Goal: Communication & Community: Answer question/provide support

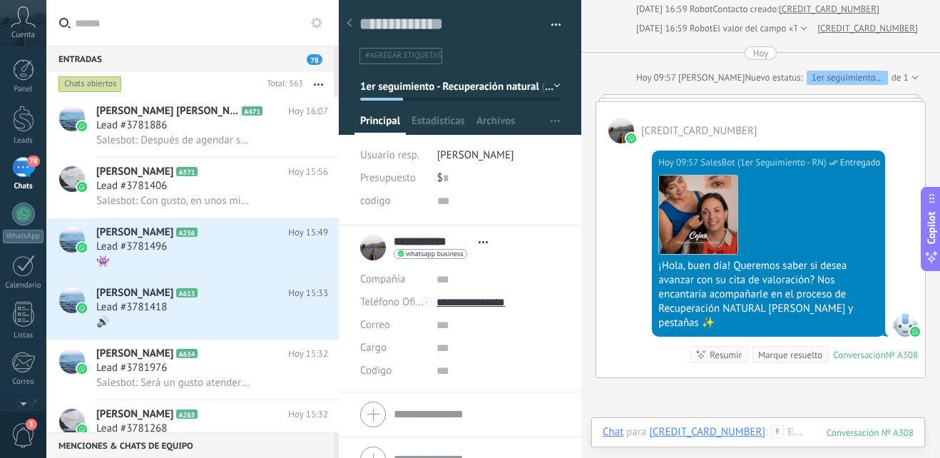
click at [352, 22] on div at bounding box center [349, 24] width 20 height 28
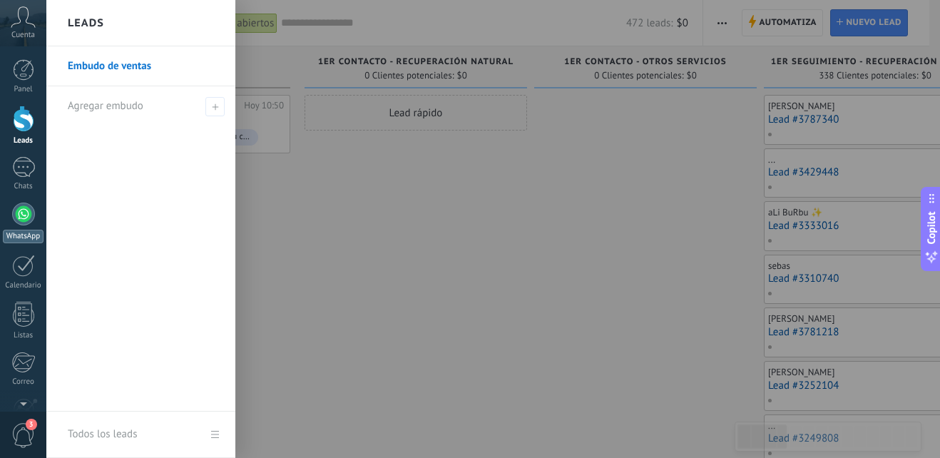
click at [26, 220] on div at bounding box center [23, 213] width 23 height 23
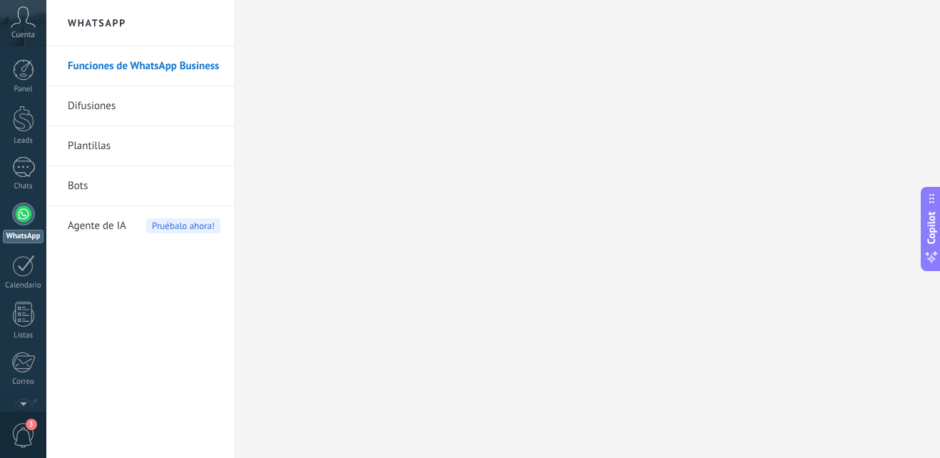
click at [23, 156] on div "Panel Leads Chats WhatsApp Clientes" at bounding box center [23, 303] width 46 height 488
click at [21, 167] on div at bounding box center [23, 167] width 23 height 21
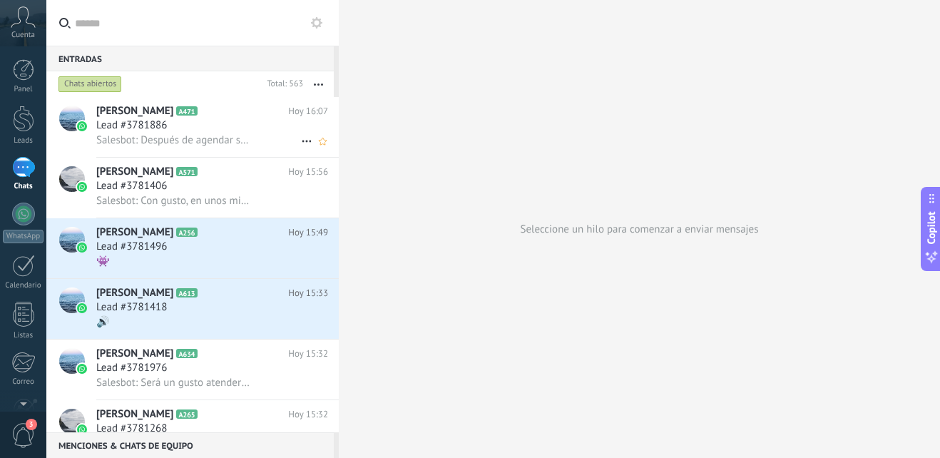
click at [212, 119] on div "Lead #3781886" at bounding box center [212, 125] width 232 height 14
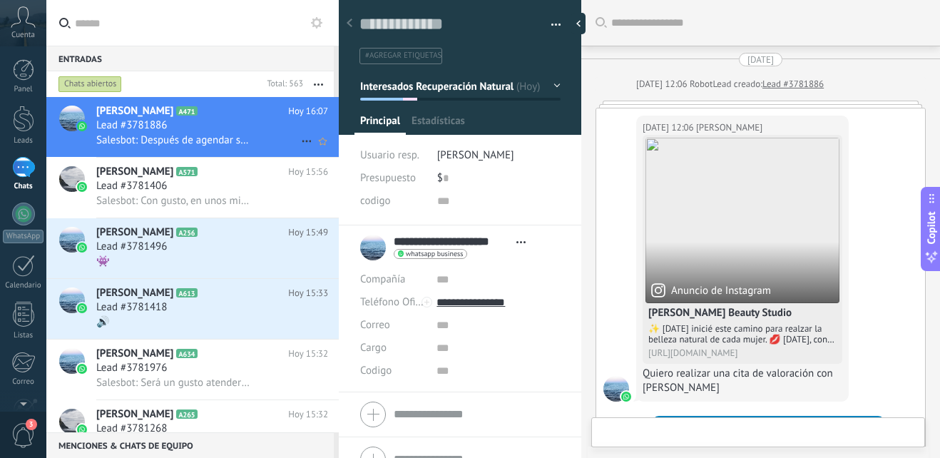
scroll to position [1662, 0]
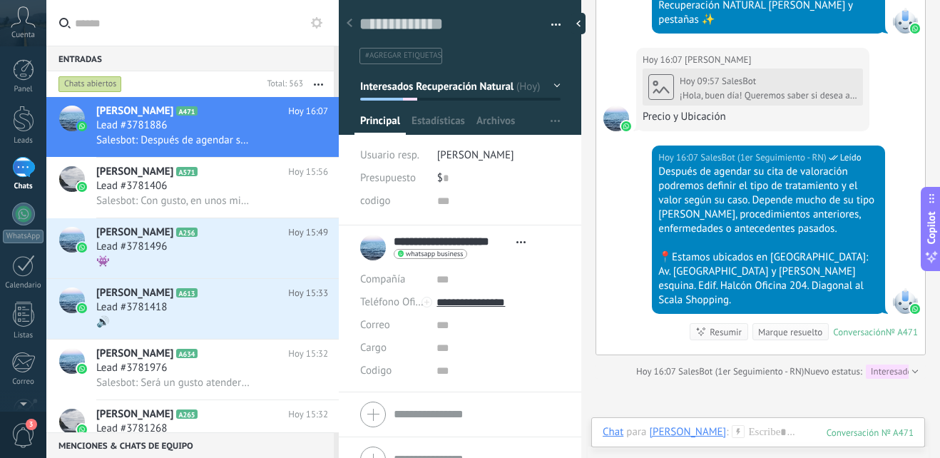
click at [552, 88] on button "Interesados Recuperación Natural" at bounding box center [460, 86] width 200 height 26
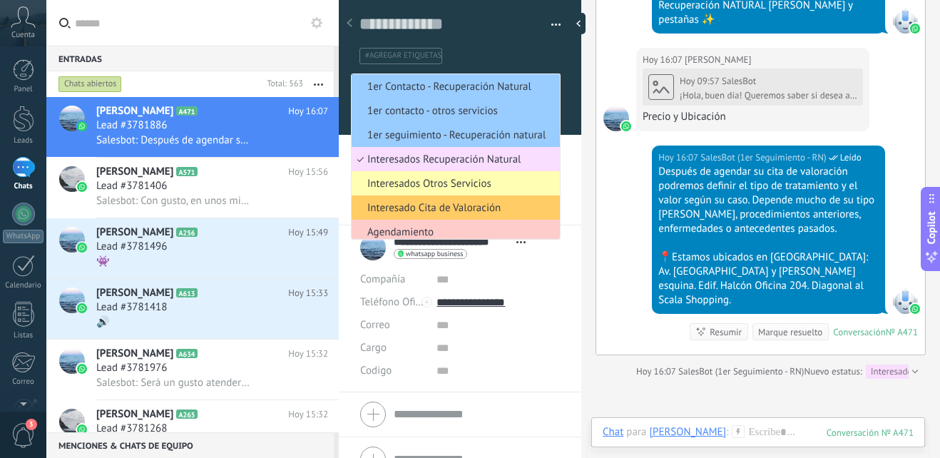
scroll to position [4, 0]
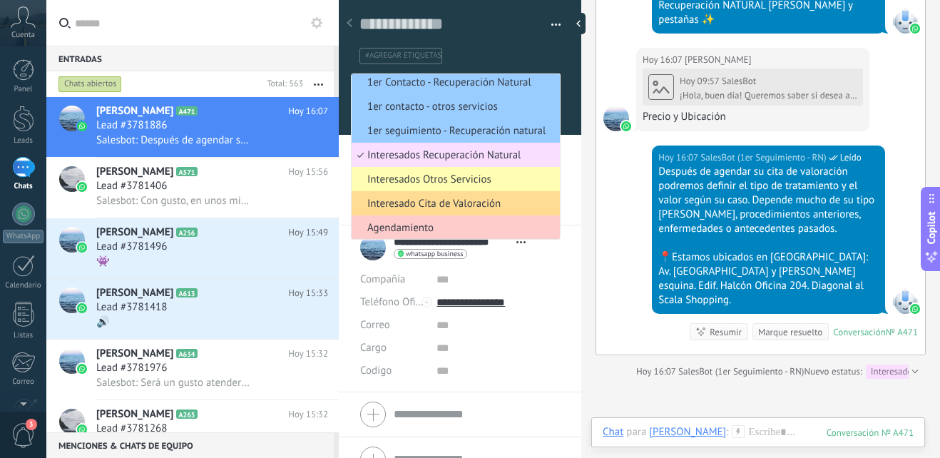
click at [472, 202] on span "Interesado Cita de Valoración" at bounding box center [454, 204] width 204 height 14
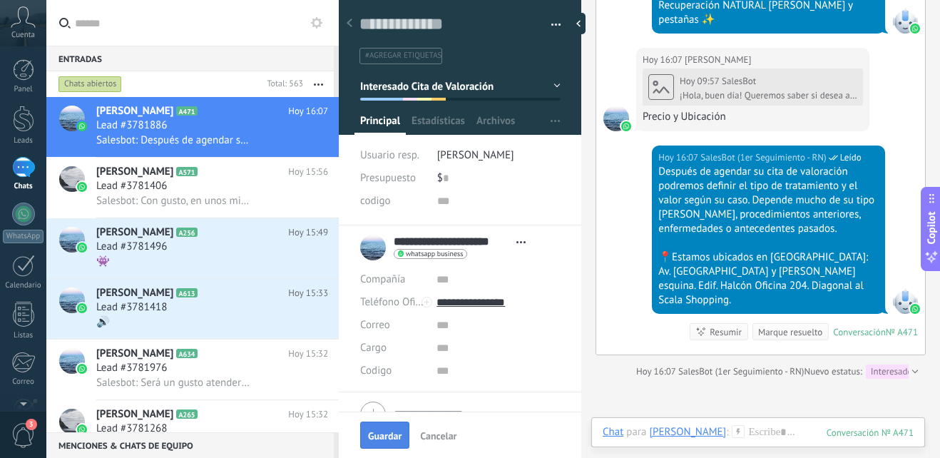
click at [396, 431] on span "Guardar" at bounding box center [385, 436] width 34 height 10
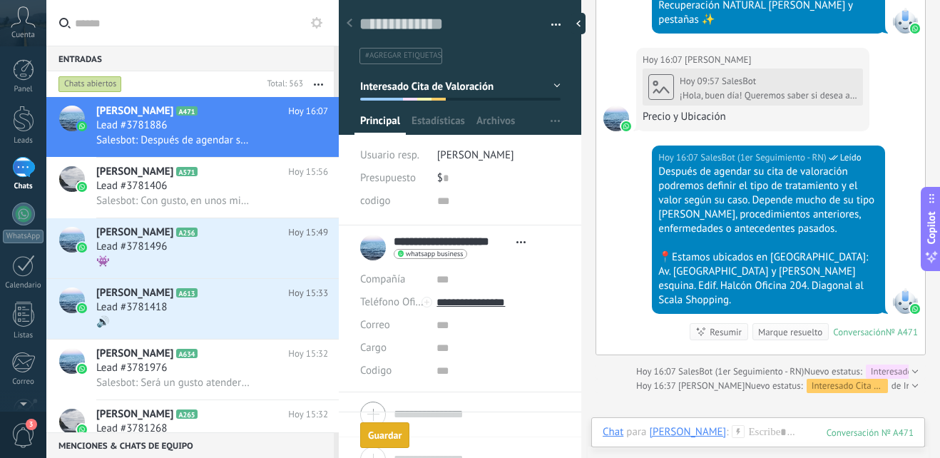
scroll to position [1686, 0]
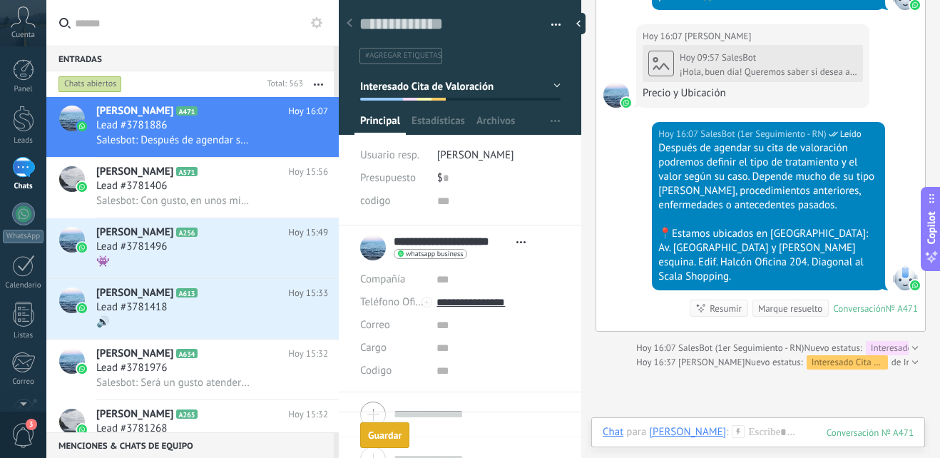
click at [396, 431] on div "Guardar" at bounding box center [385, 435] width 34 height 10
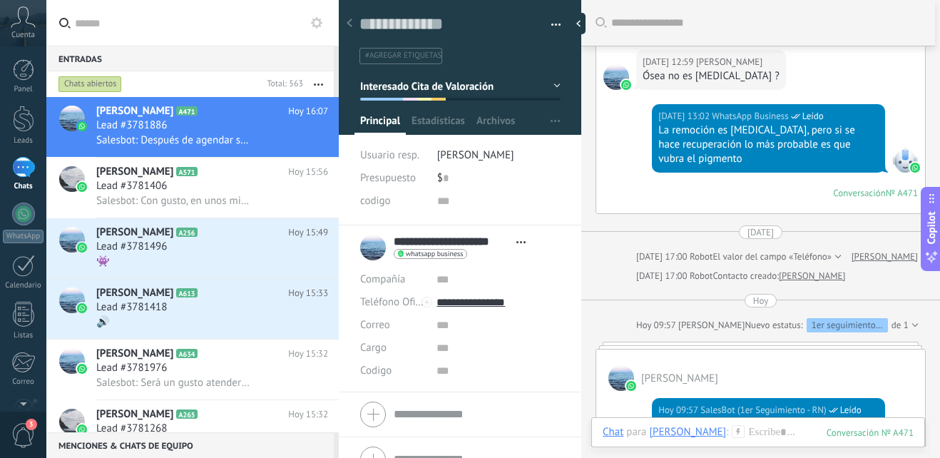
scroll to position [1329, 0]
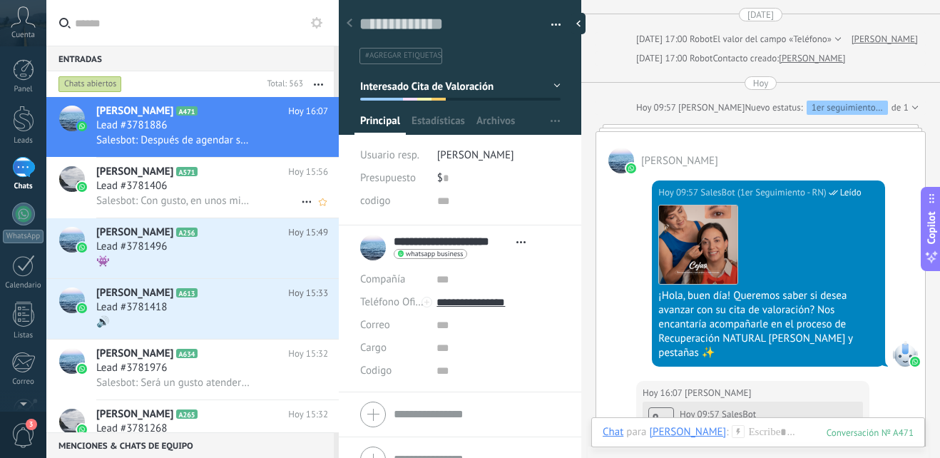
click at [262, 194] on div "Salesbot: Con gusto, en unos minutos Paty te atenderá." at bounding box center [212, 200] width 232 height 15
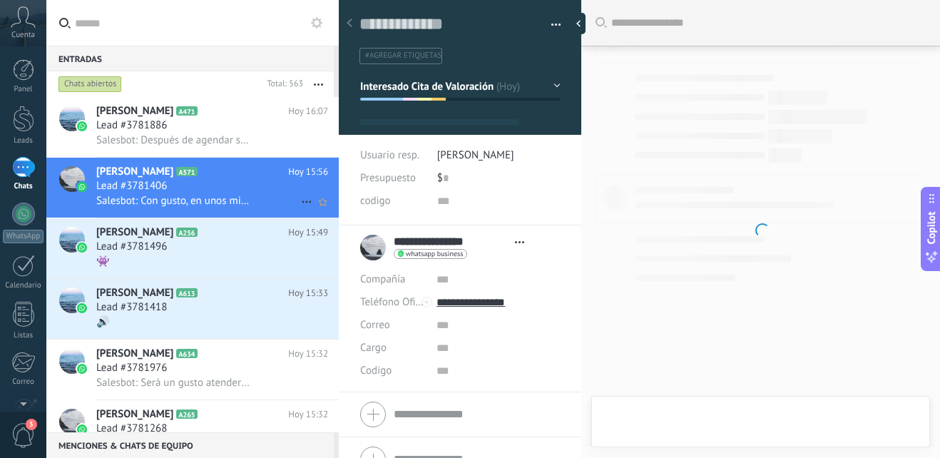
type textarea "**********"
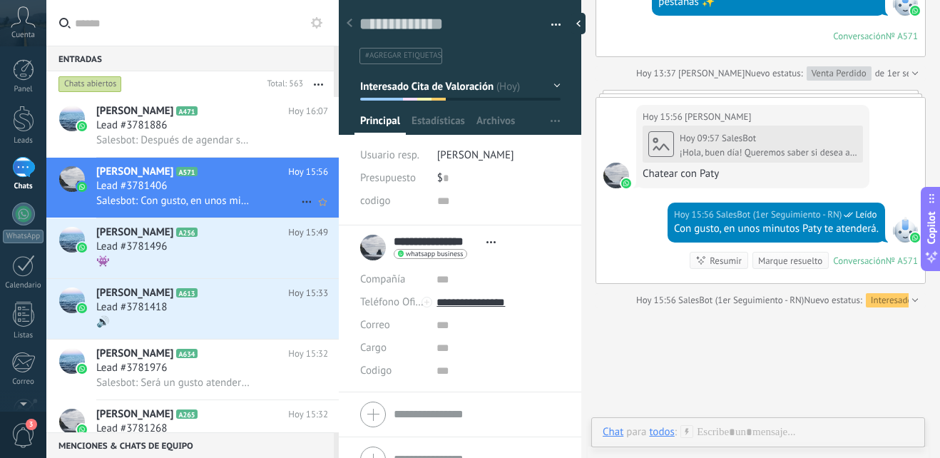
scroll to position [21, 0]
click at [764, 429] on div at bounding box center [757, 446] width 311 height 43
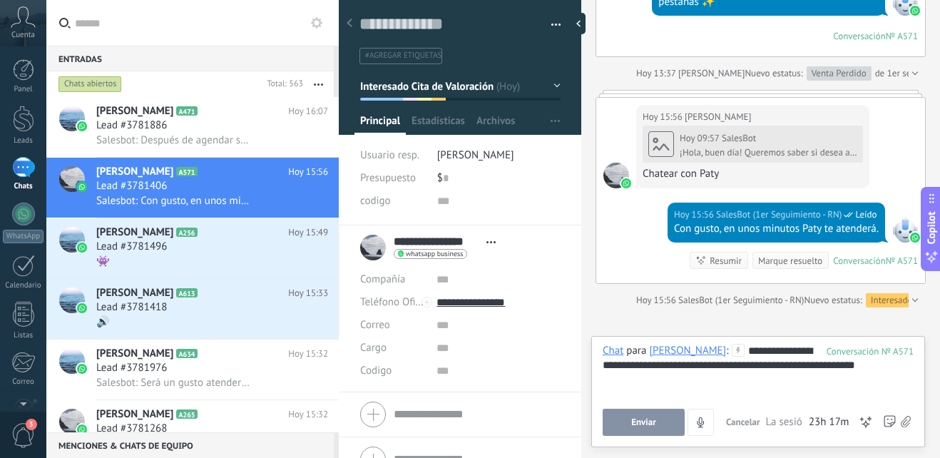
click at [650, 421] on span "Enviar" at bounding box center [643, 422] width 25 height 10
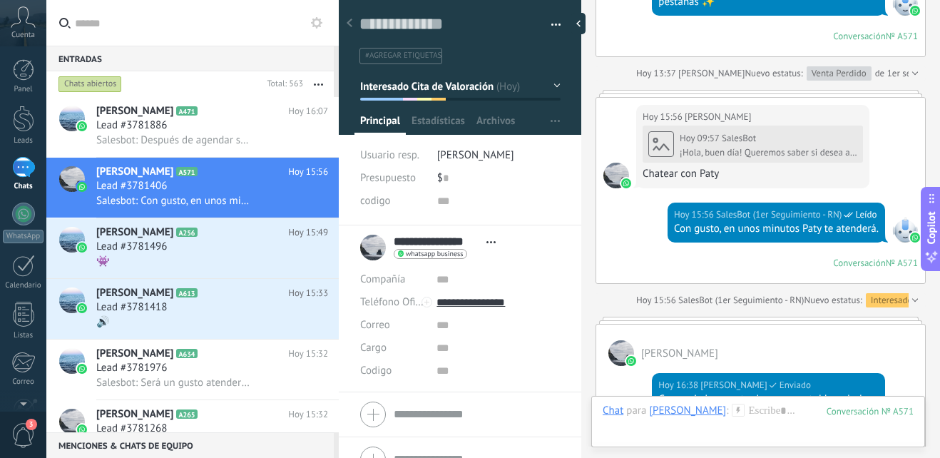
scroll to position [1239, 0]
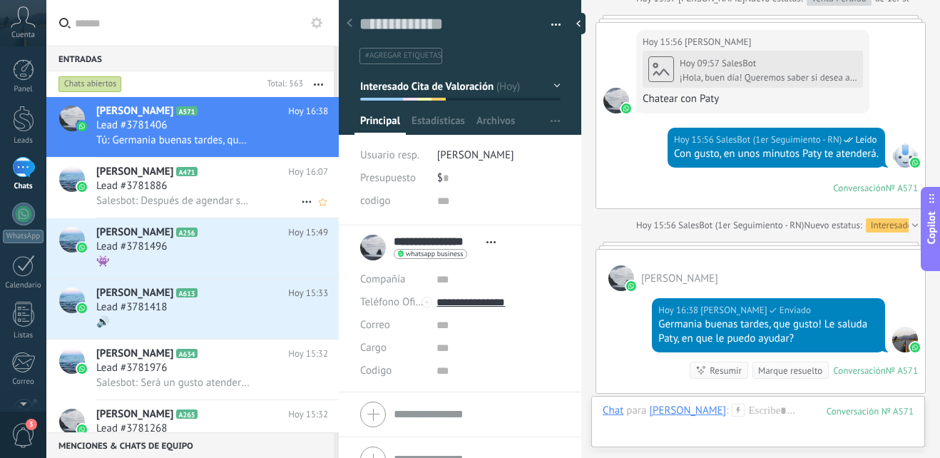
click at [225, 186] on div "Lead #3781886" at bounding box center [212, 186] width 232 height 14
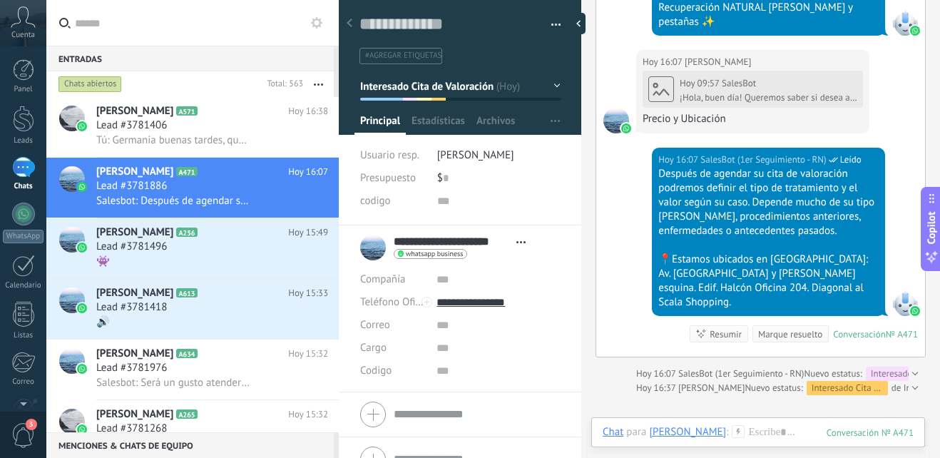
scroll to position [1215, 0]
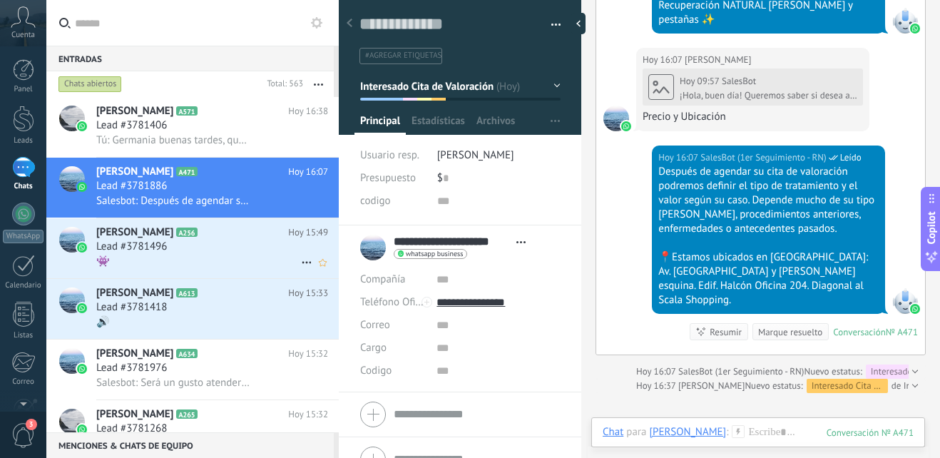
click at [202, 233] on h2 "[PERSON_NAME] A256" at bounding box center [192, 232] width 192 height 14
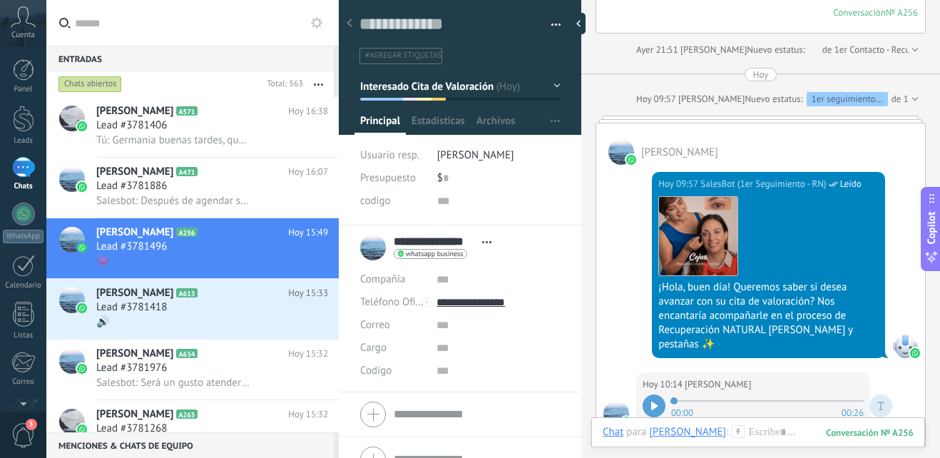
scroll to position [1211, 0]
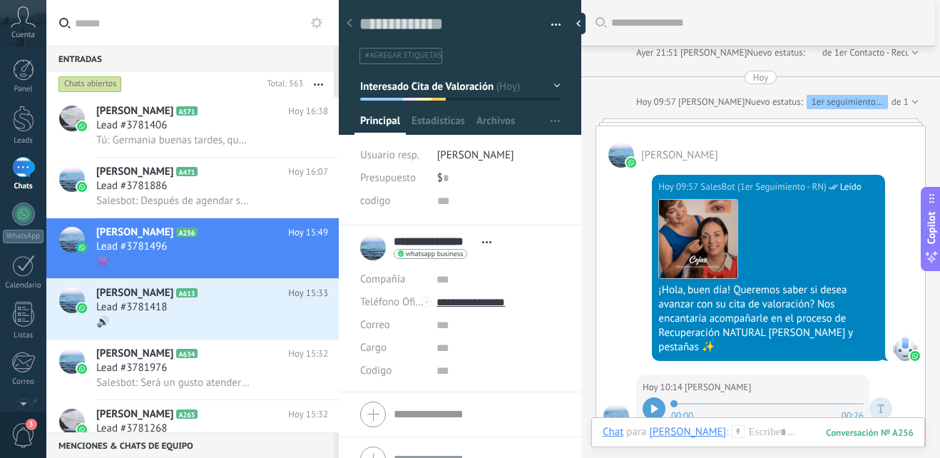
click at [647, 397] on div at bounding box center [653, 408] width 23 height 23
click at [655, 404] on icon at bounding box center [656, 408] width 2 height 9
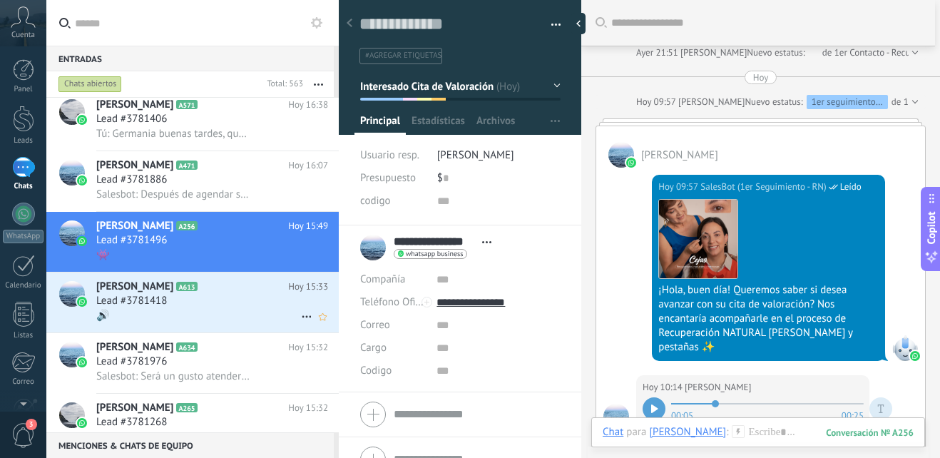
scroll to position [1, 0]
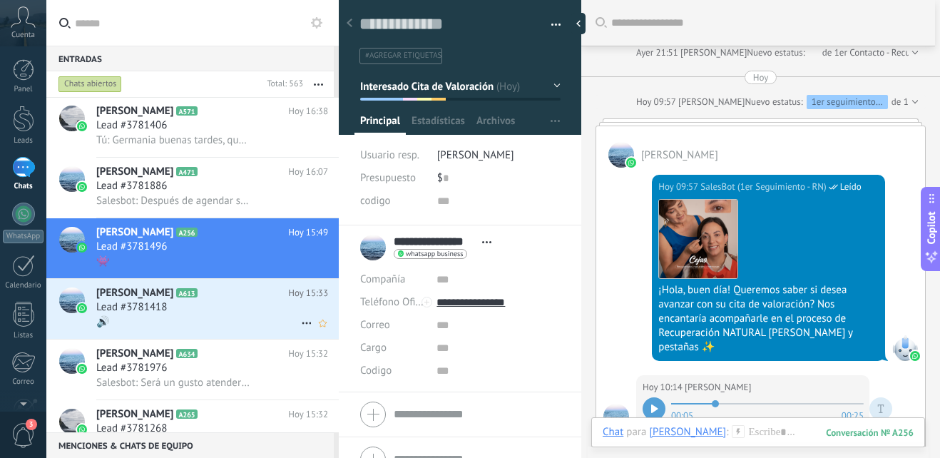
click at [216, 304] on div "Lead #3781418" at bounding box center [212, 307] width 232 height 14
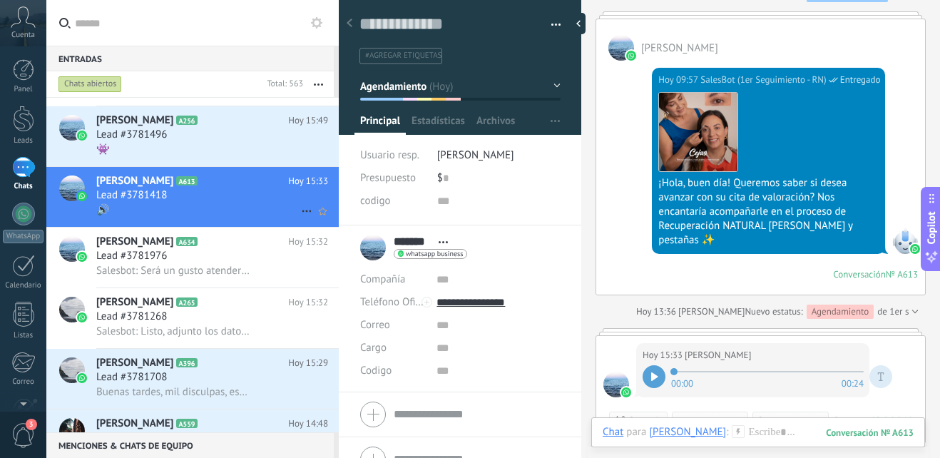
scroll to position [143, 0]
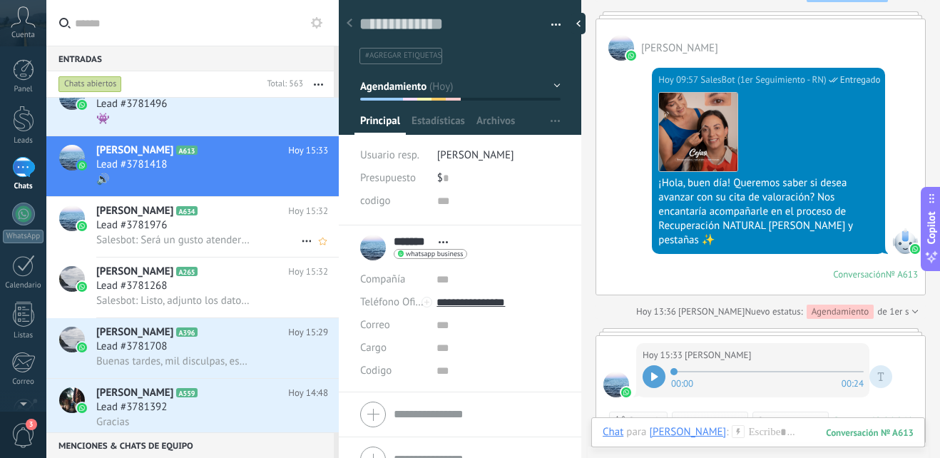
click at [235, 234] on span "Salesbot: Será un gusto atenderte en una próxima ocasión. Recuerda seguirnos en…" at bounding box center [172, 240] width 153 height 14
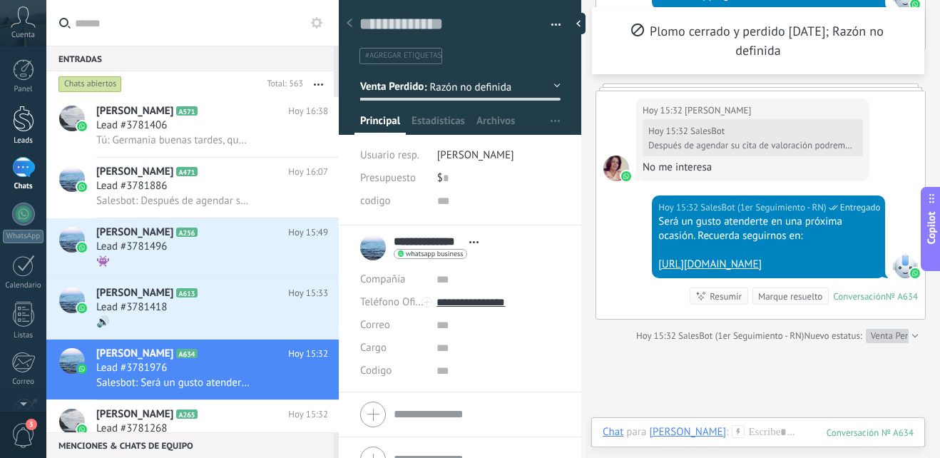
click at [19, 125] on div at bounding box center [23, 119] width 21 height 26
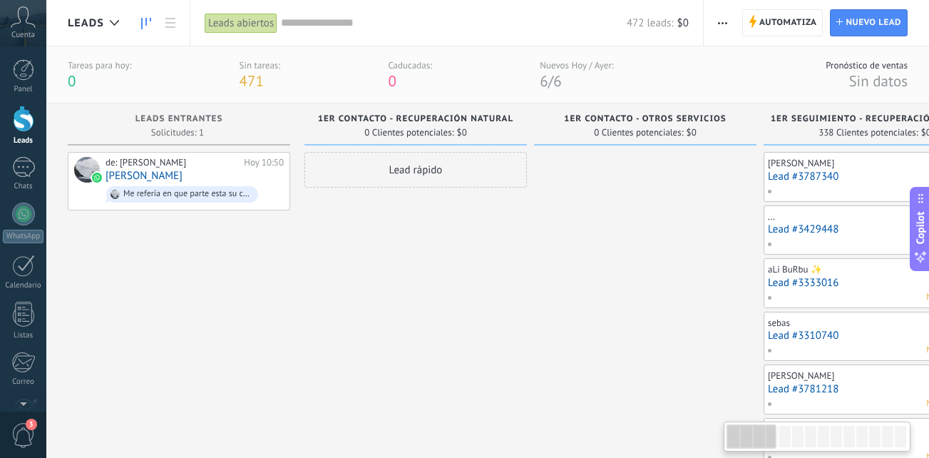
drag, startPoint x: 693, startPoint y: 357, endPoint x: 899, endPoint y: 389, distance: 208.5
click at [168, 175] on div "de: [PERSON_NAME][DATE] 10:50 [PERSON_NAME] Me refería en que parte esta su con…" at bounding box center [195, 181] width 178 height 48
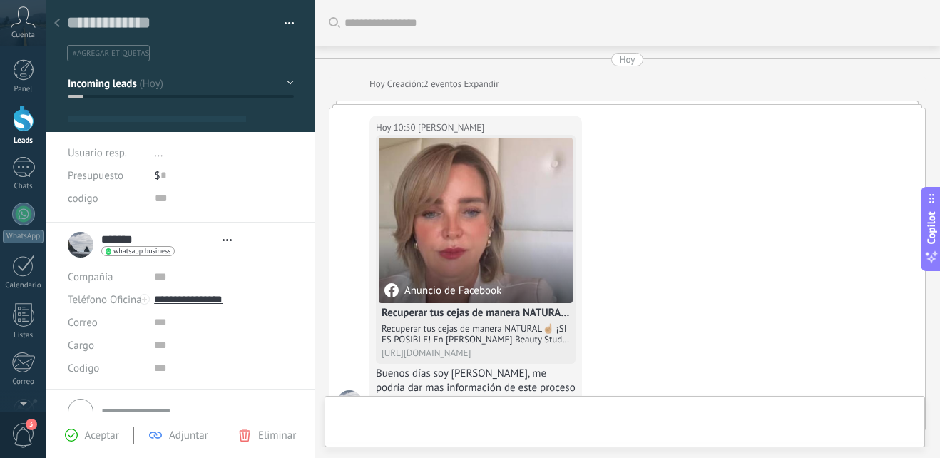
type textarea "**********"
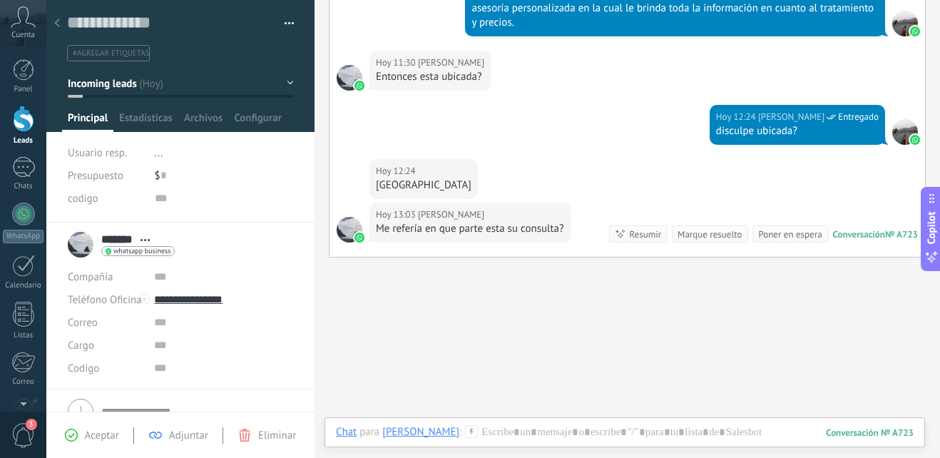
scroll to position [600, 0]
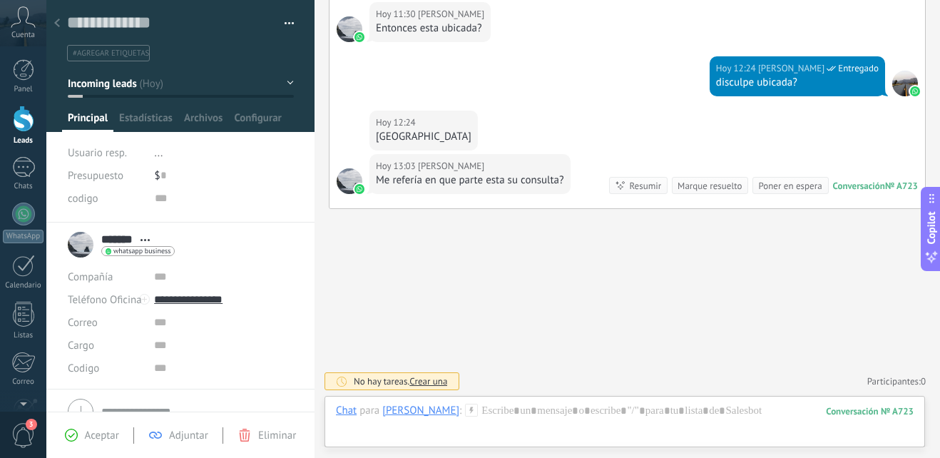
click at [501, 401] on div "Chat Correo Nota Tarea Chat para [PERSON_NAME] : 723 Enviar Cancelar Rastrear c…" at bounding box center [624, 421] width 600 height 51
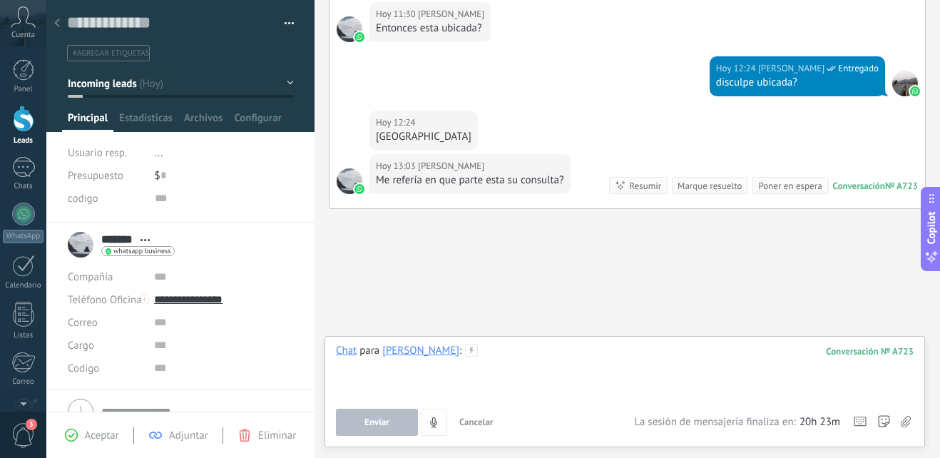
click at [475, 355] on div at bounding box center [625, 371] width 578 height 54
click at [471, 352] on div "**********" at bounding box center [625, 371] width 578 height 54
click at [585, 356] on div "**********" at bounding box center [625, 371] width 578 height 54
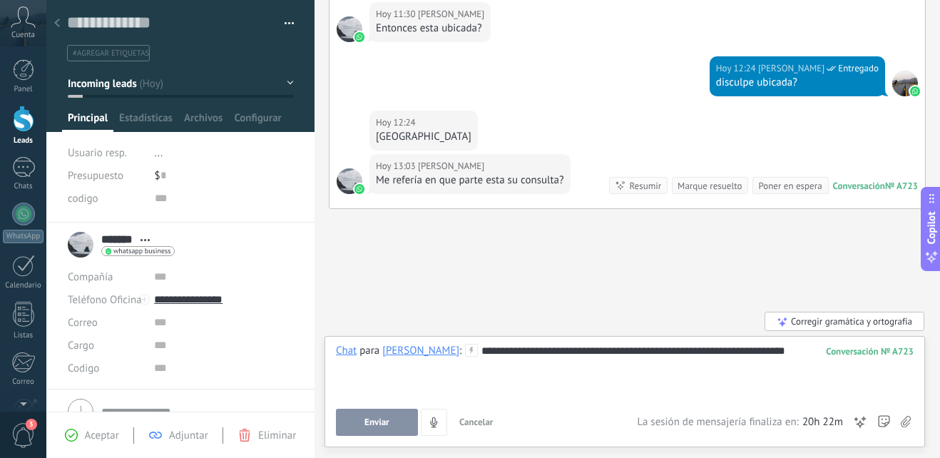
click at [376, 413] on button "Enviar" at bounding box center [377, 422] width 82 height 27
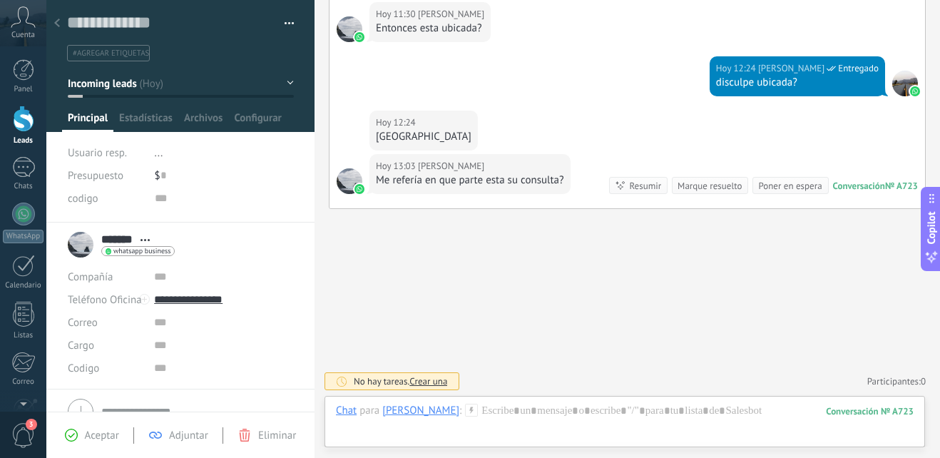
scroll to position [681, 0]
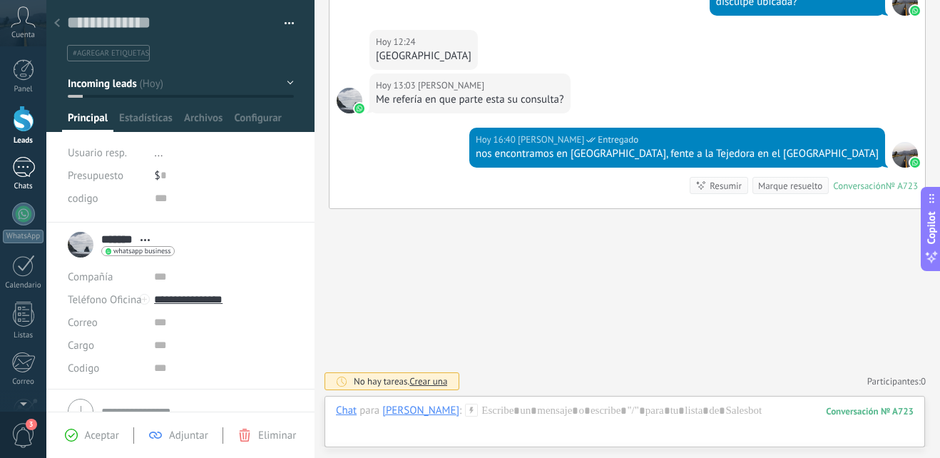
click at [24, 170] on div at bounding box center [23, 167] width 23 height 21
